Goal: Check status: Check status

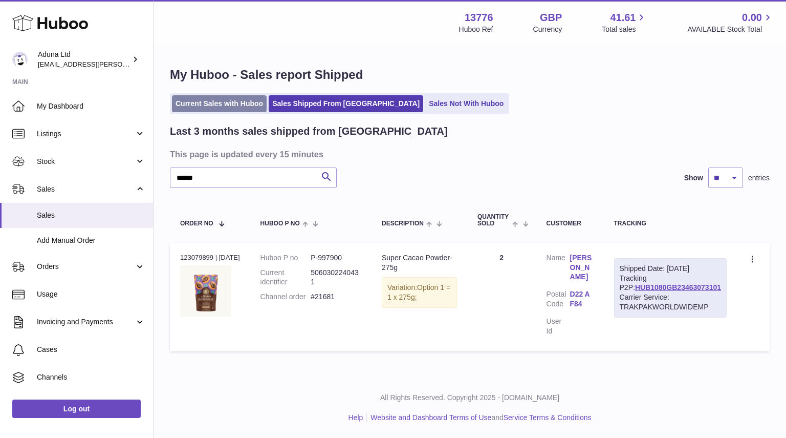
drag, startPoint x: 0, startPoint y: 0, endPoint x: 235, endPoint y: 111, distance: 260.4
click at [235, 111] on link "Current Sales with Huboo" at bounding box center [219, 103] width 95 height 17
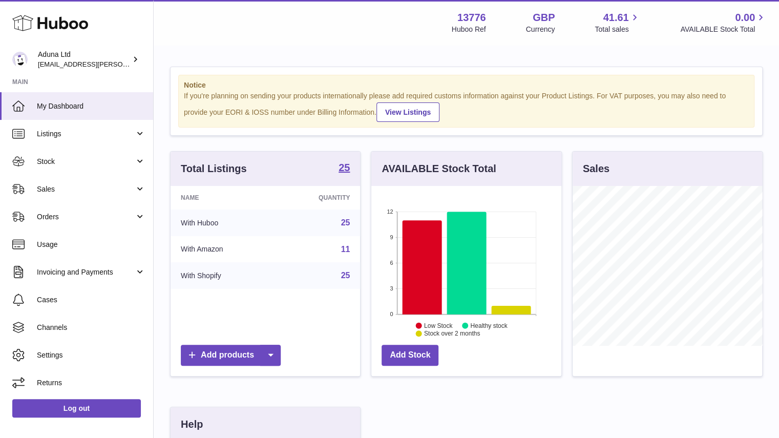
scroll to position [160, 190]
click at [95, 195] on link "Sales" at bounding box center [76, 189] width 153 height 28
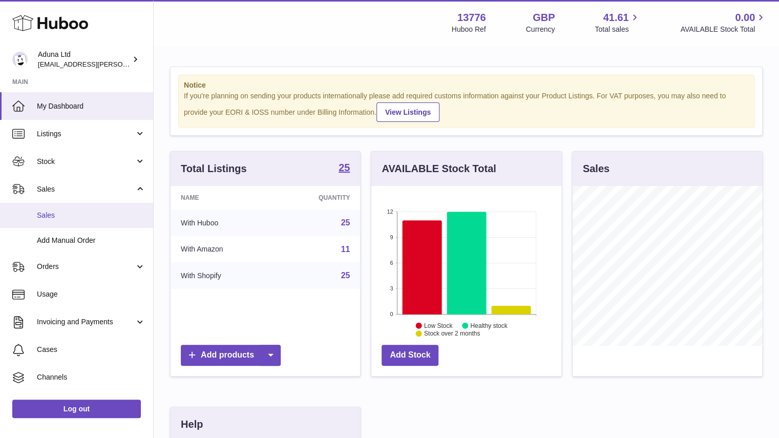
click at [114, 207] on link "Sales" at bounding box center [76, 215] width 153 height 25
